Goal: Task Accomplishment & Management: Manage account settings

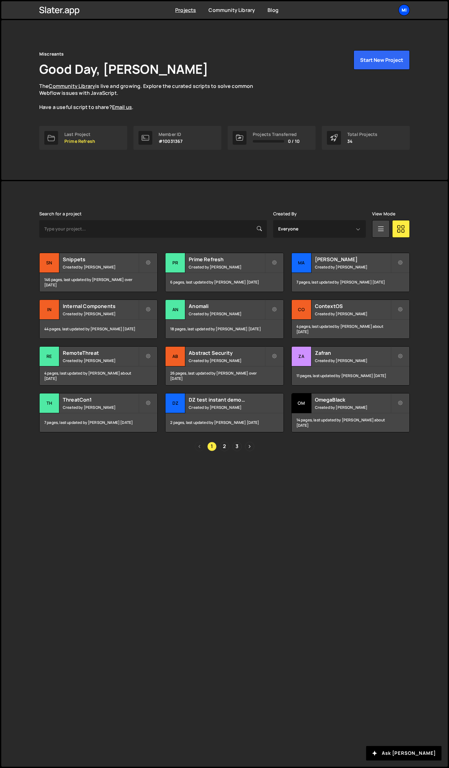
click at [403, 9] on div "Mi" at bounding box center [403, 9] width 11 height 11
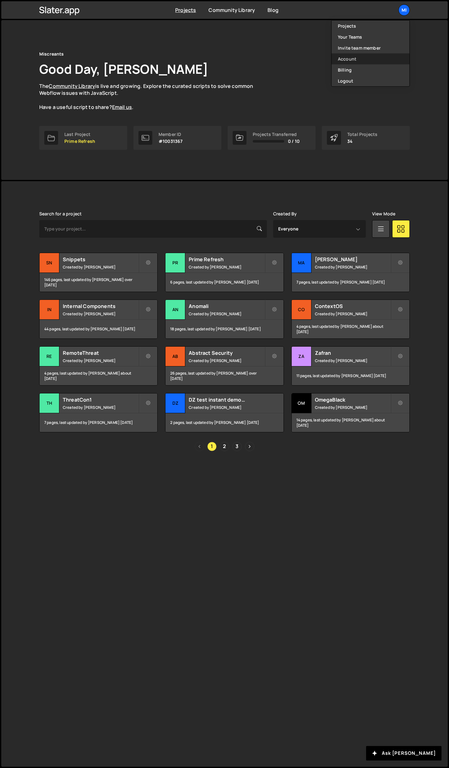
click at [379, 53] on link "Account" at bounding box center [370, 58] width 78 height 11
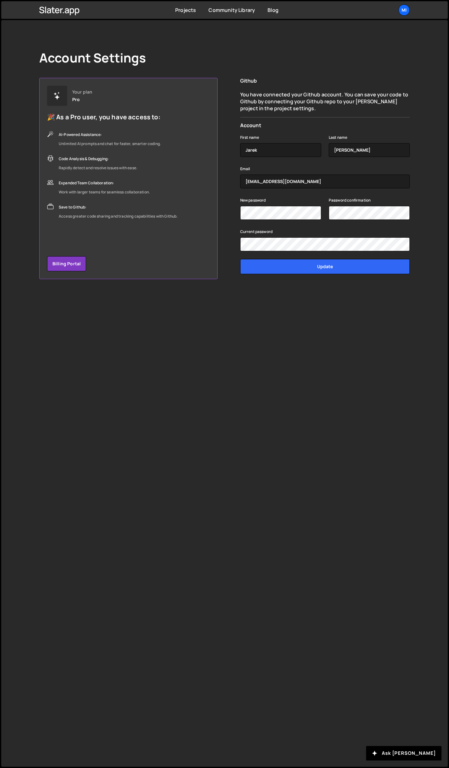
click at [319, 98] on p "You have connected your Github account. You can save your code to Github by con…" at bounding box center [324, 101] width 169 height 21
click at [63, 8] on icon at bounding box center [59, 10] width 40 height 11
